Goal: Transaction & Acquisition: Purchase product/service

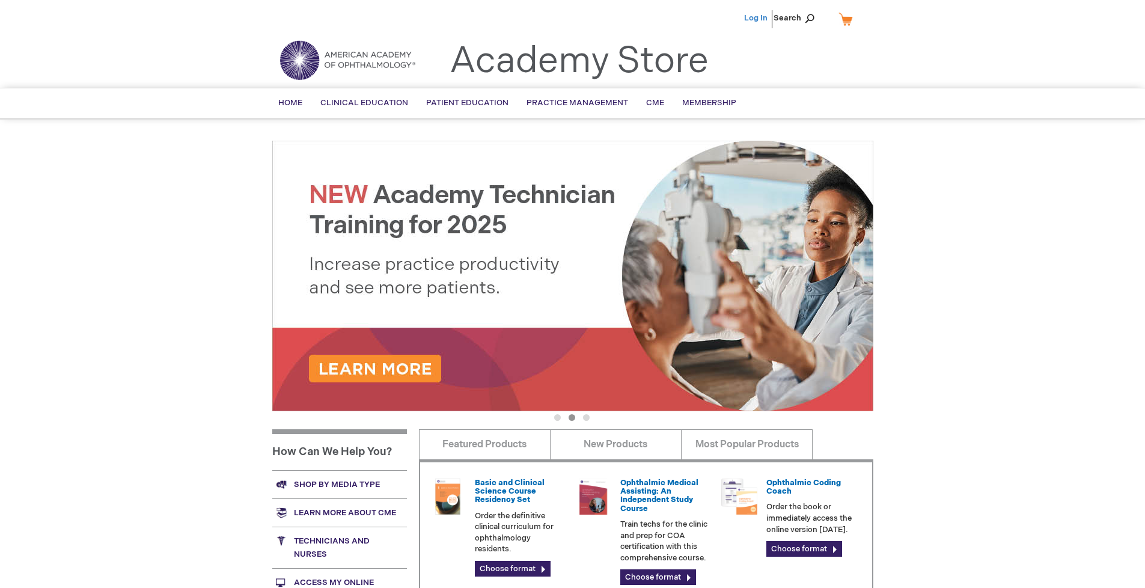
click at [757, 18] on link "Log In" at bounding box center [755, 18] width 23 height 10
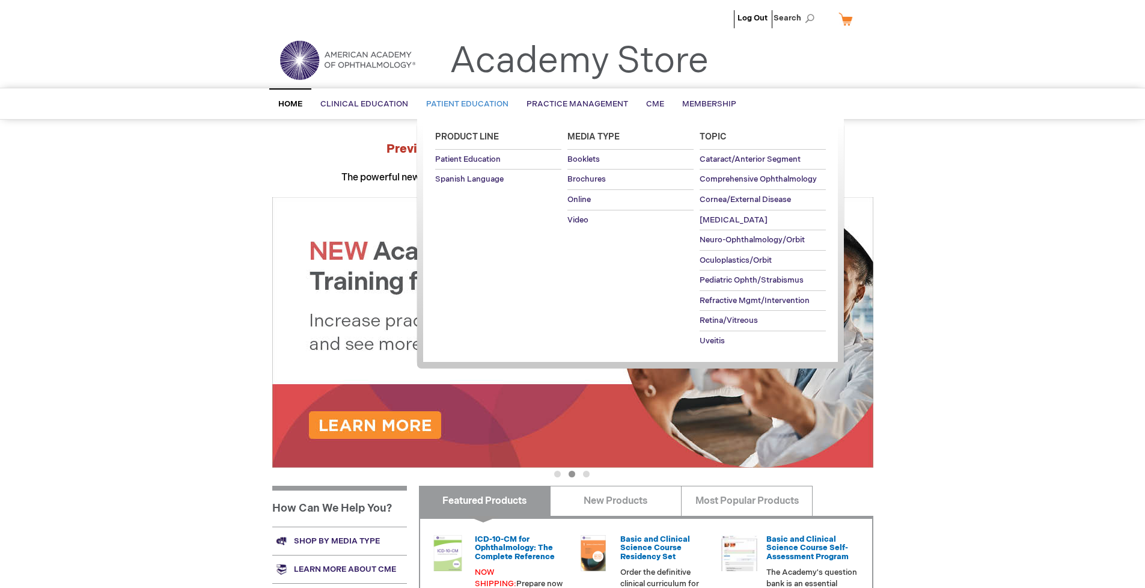
click at [464, 104] on span "Patient Education" at bounding box center [467, 104] width 82 height 10
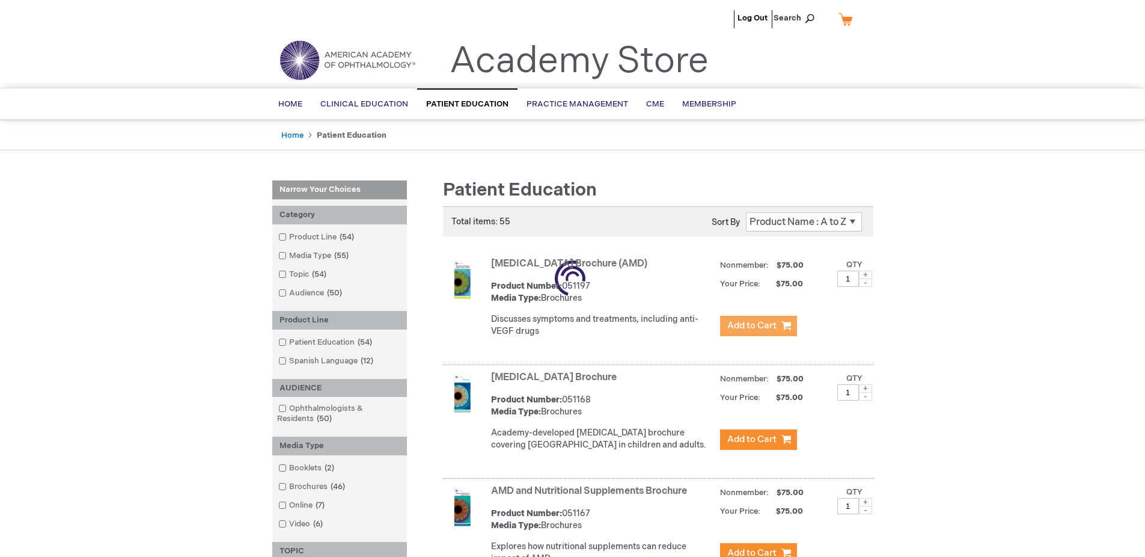
click at [758, 326] on span "Add to Cart" at bounding box center [751, 325] width 49 height 11
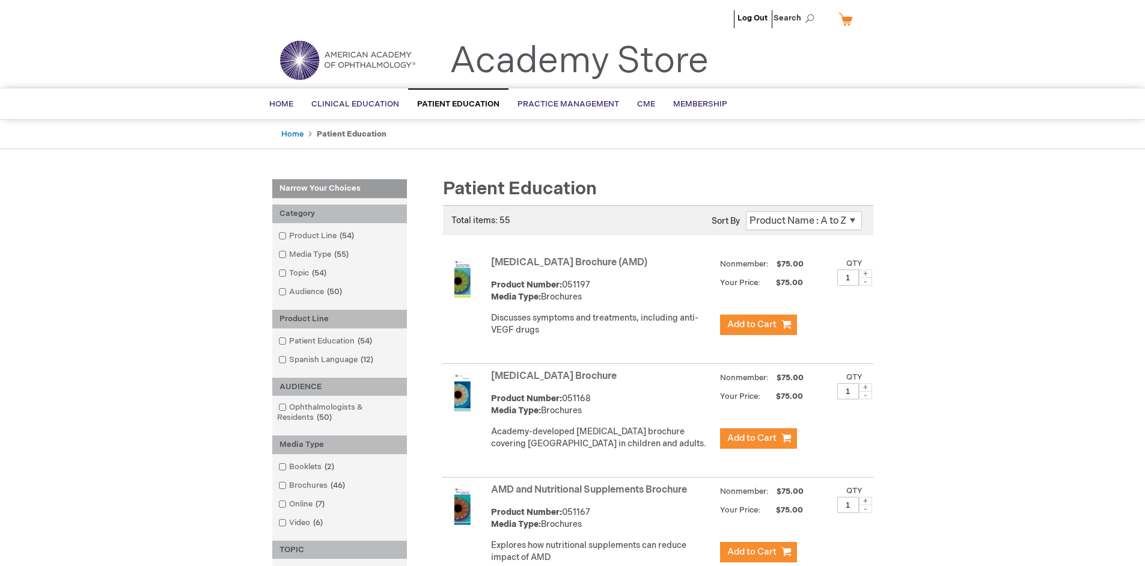
click at [591, 495] on link "AMD and Nutritional Supplements Brochure" at bounding box center [589, 489] width 196 height 11
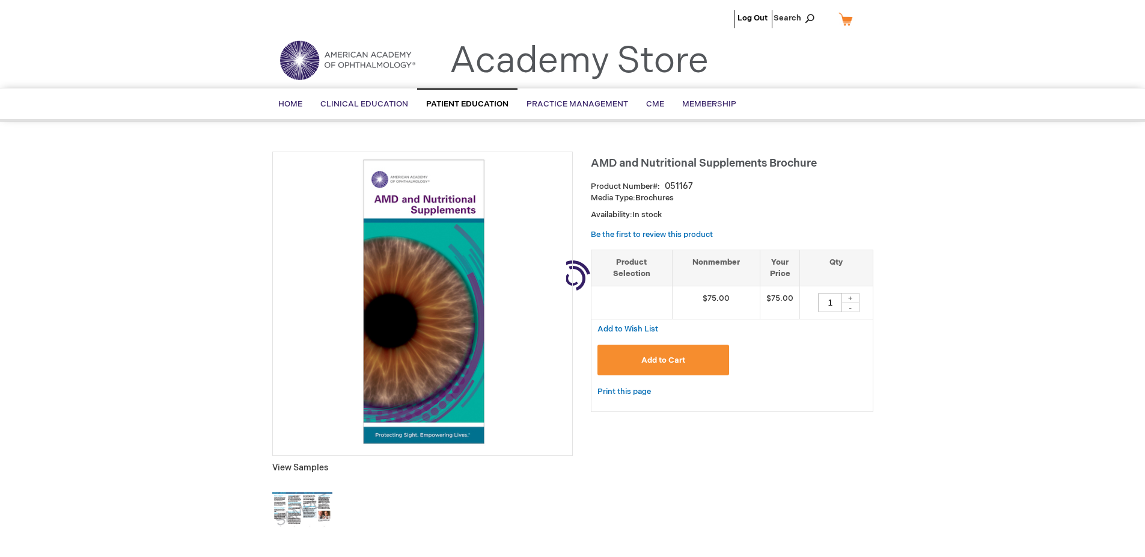
click at [850, 19] on link "My Cart" at bounding box center [850, 18] width 29 height 21
